Goal: Check status: Check status

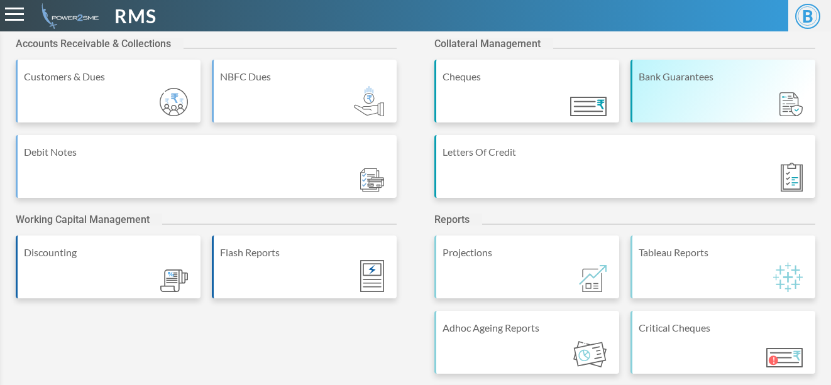
click at [644, 73] on div "Bank Guarantees" at bounding box center [724, 76] width 170 height 15
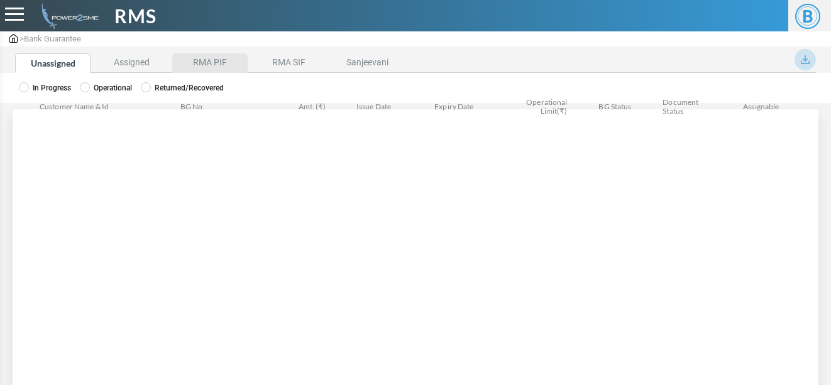
click at [223, 58] on li "RMA PIF" at bounding box center [209, 62] width 75 height 19
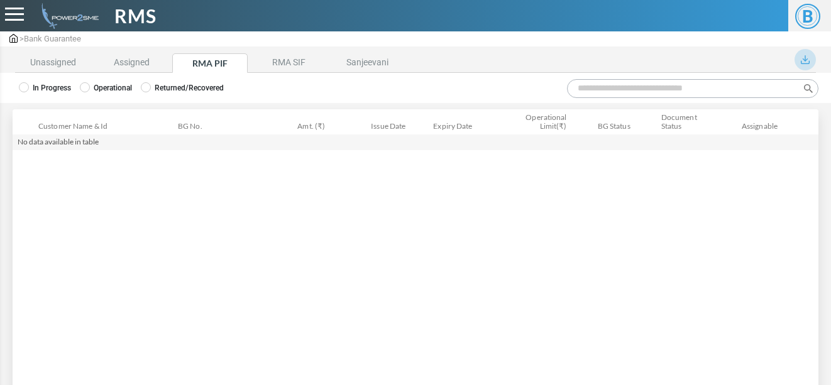
click at [125, 90] on label "Operational" at bounding box center [106, 87] width 52 height 11
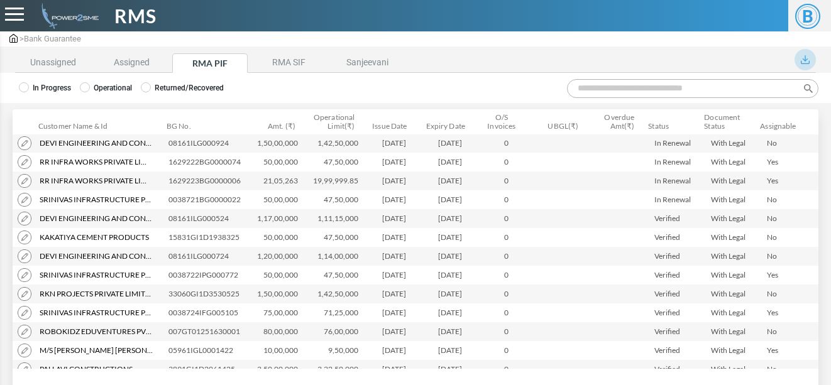
click at [619, 90] on input "Search:" at bounding box center [692, 88] width 251 height 19
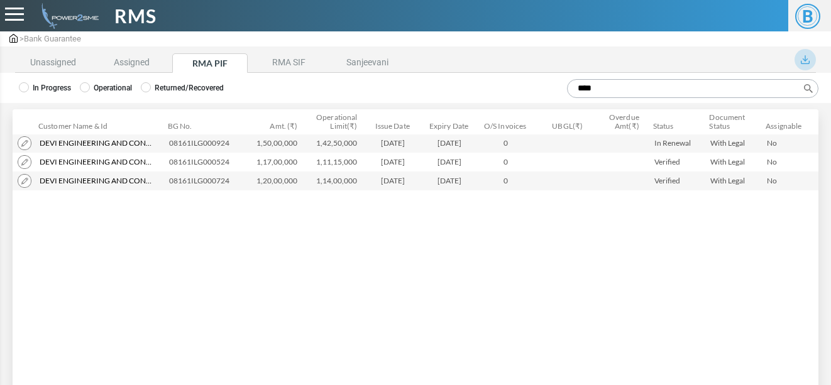
type input "****"
drag, startPoint x: 169, startPoint y: 145, endPoint x: 244, endPoint y: 149, distance: 75.5
click at [244, 149] on td "08161ILG000924" at bounding box center [207, 143] width 87 height 19
copy td "08161ILG000924"
